Goal: Complete application form

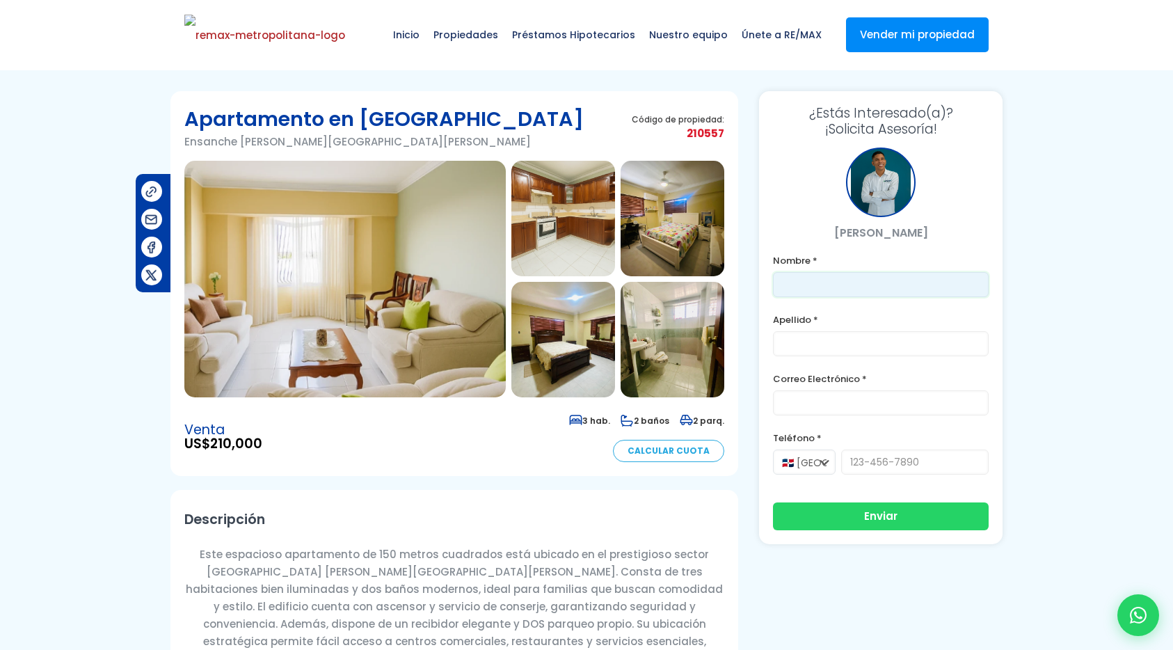
click at [797, 292] on input "text" at bounding box center [881, 284] width 216 height 25
type input "Franklin"
type input "[PERSON_NAME]"
type input "[PERSON_NAME][EMAIL_ADDRESS][PERSON_NAME][DOMAIN_NAME]"
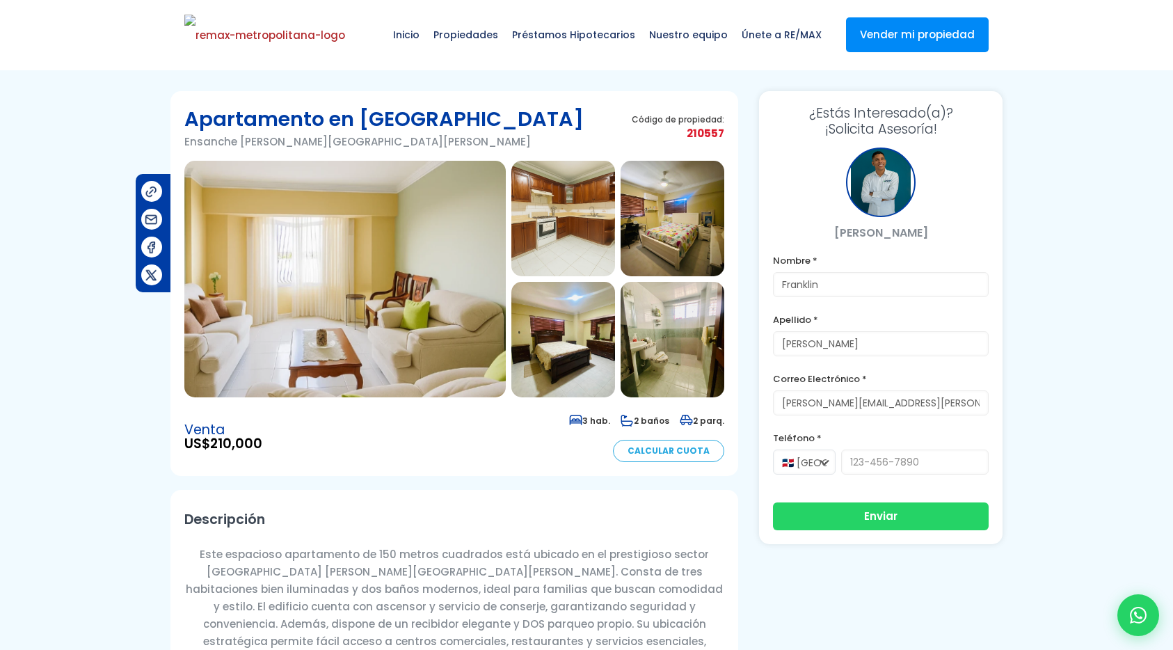
type input "8296191904"
click at [861, 400] on input "[PERSON_NAME][EMAIL_ADDRESS][PERSON_NAME][DOMAIN_NAME]" at bounding box center [881, 402] width 216 height 25
type input "[EMAIL_ADDRESS][DOMAIN_NAME]"
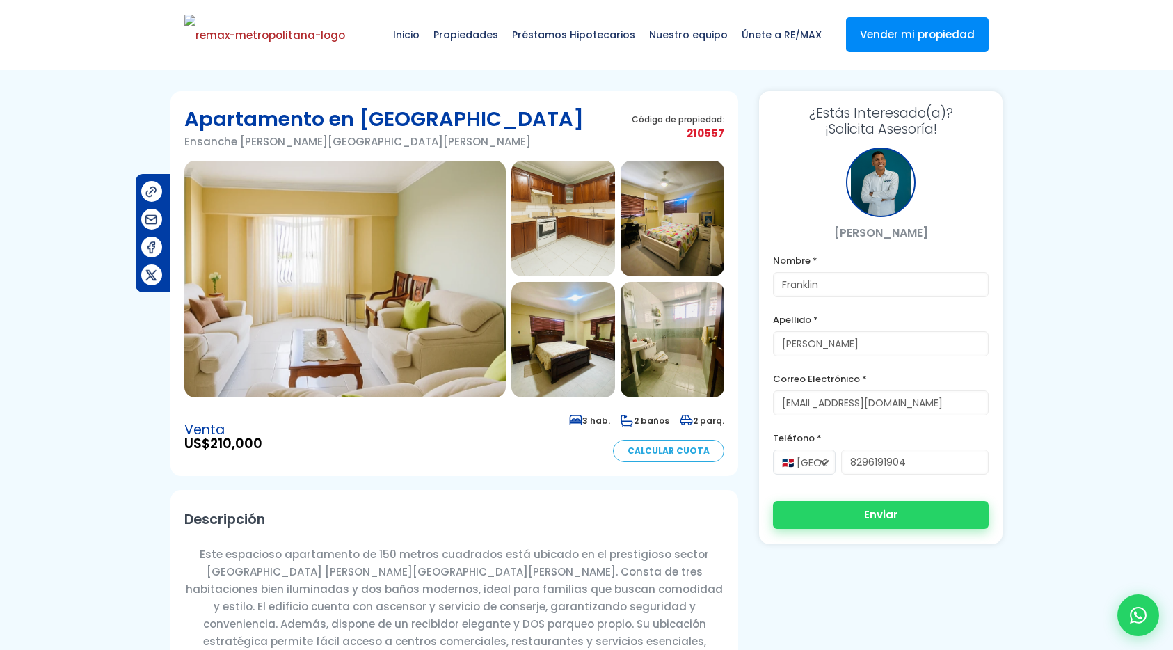
click at [924, 518] on button "Enviar" at bounding box center [881, 515] width 216 height 28
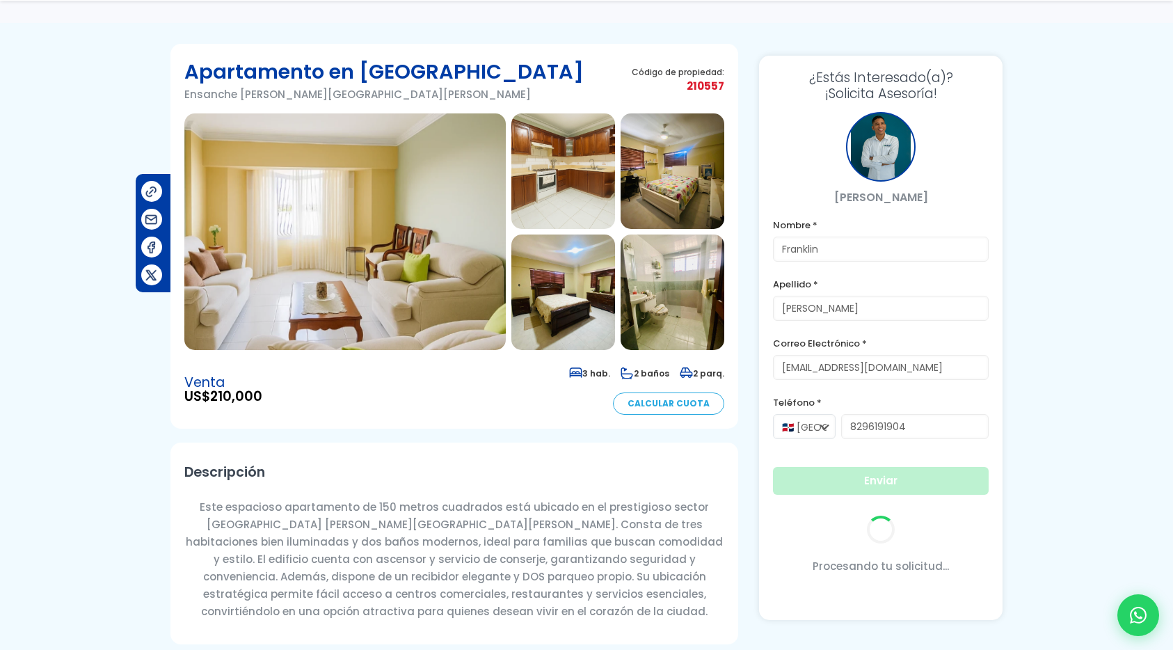
scroll to position [88, 0]
